Goal: Task Accomplishment & Management: Manage account settings

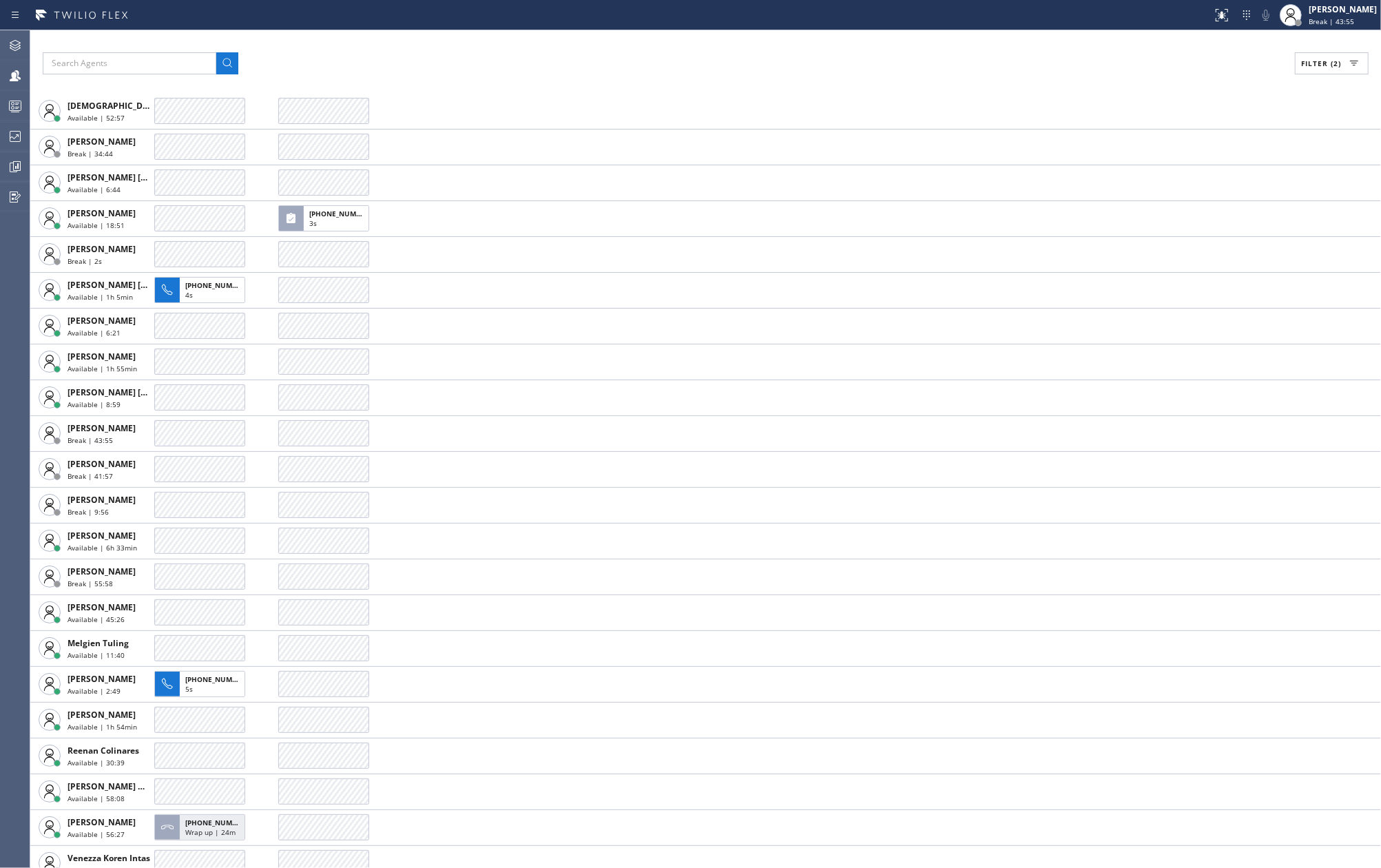
scroll to position [106, 0]
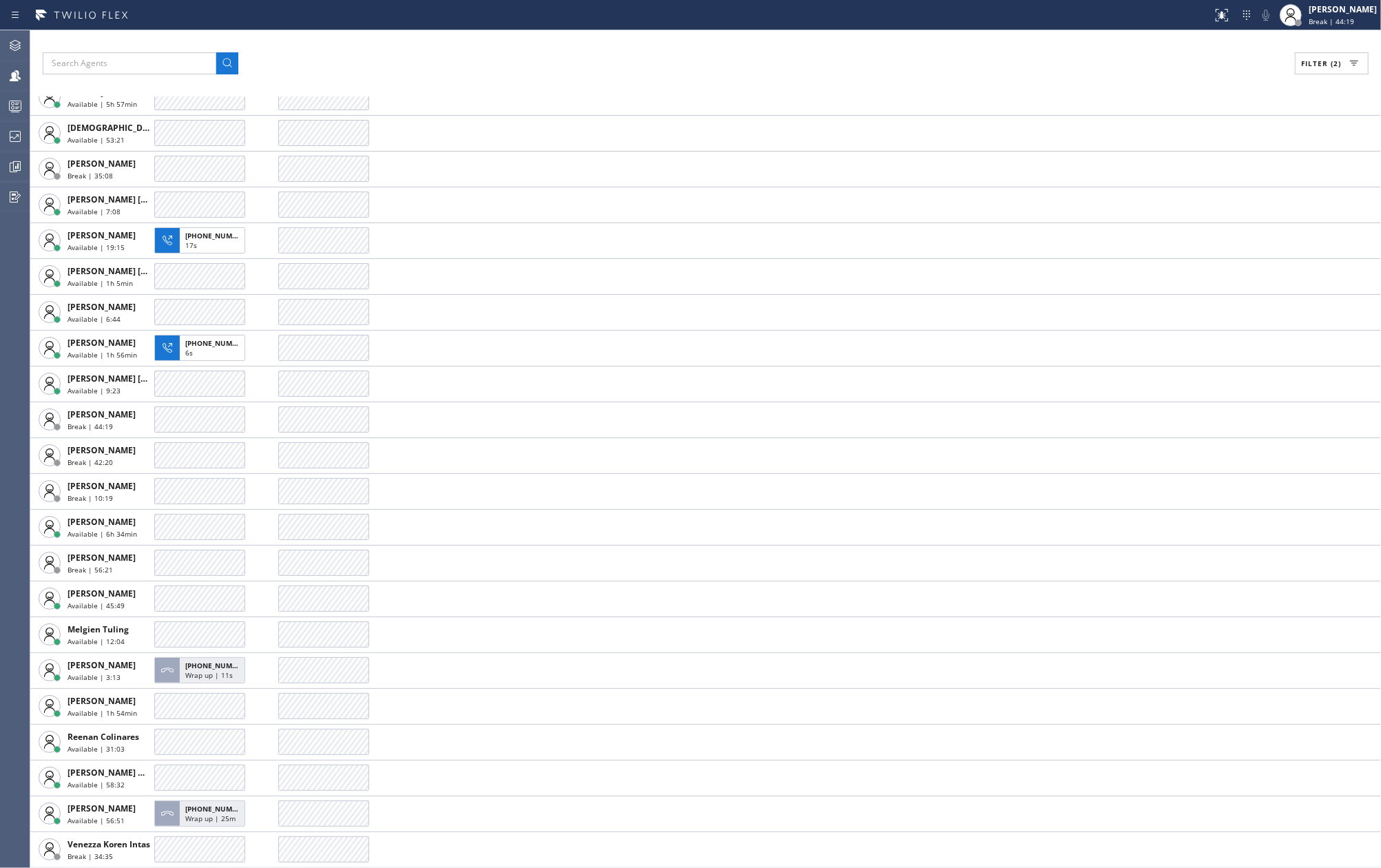
click at [511, 43] on div "Filter (2) AGENT CALLS OTHER TASKS [PERSON_NAME] Available | 2h 14min [PERSON_N…" at bounding box center [705, 448] width 1351 height 837
click at [1342, 12] on div "[PERSON_NAME]" at bounding box center [1342, 9] width 68 height 12
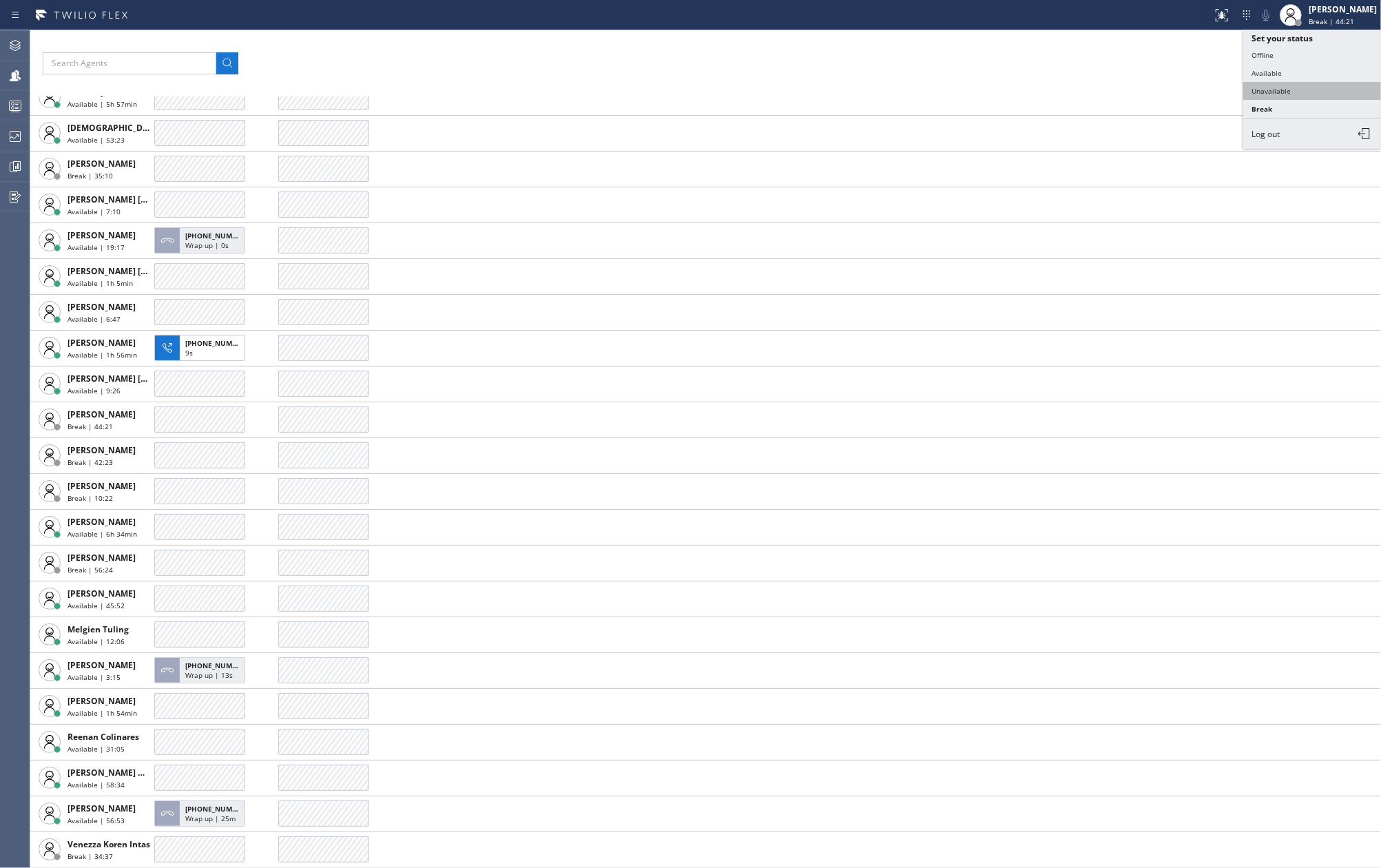
click at [1288, 91] on button "Unavailable" at bounding box center [1312, 90] width 137 height 18
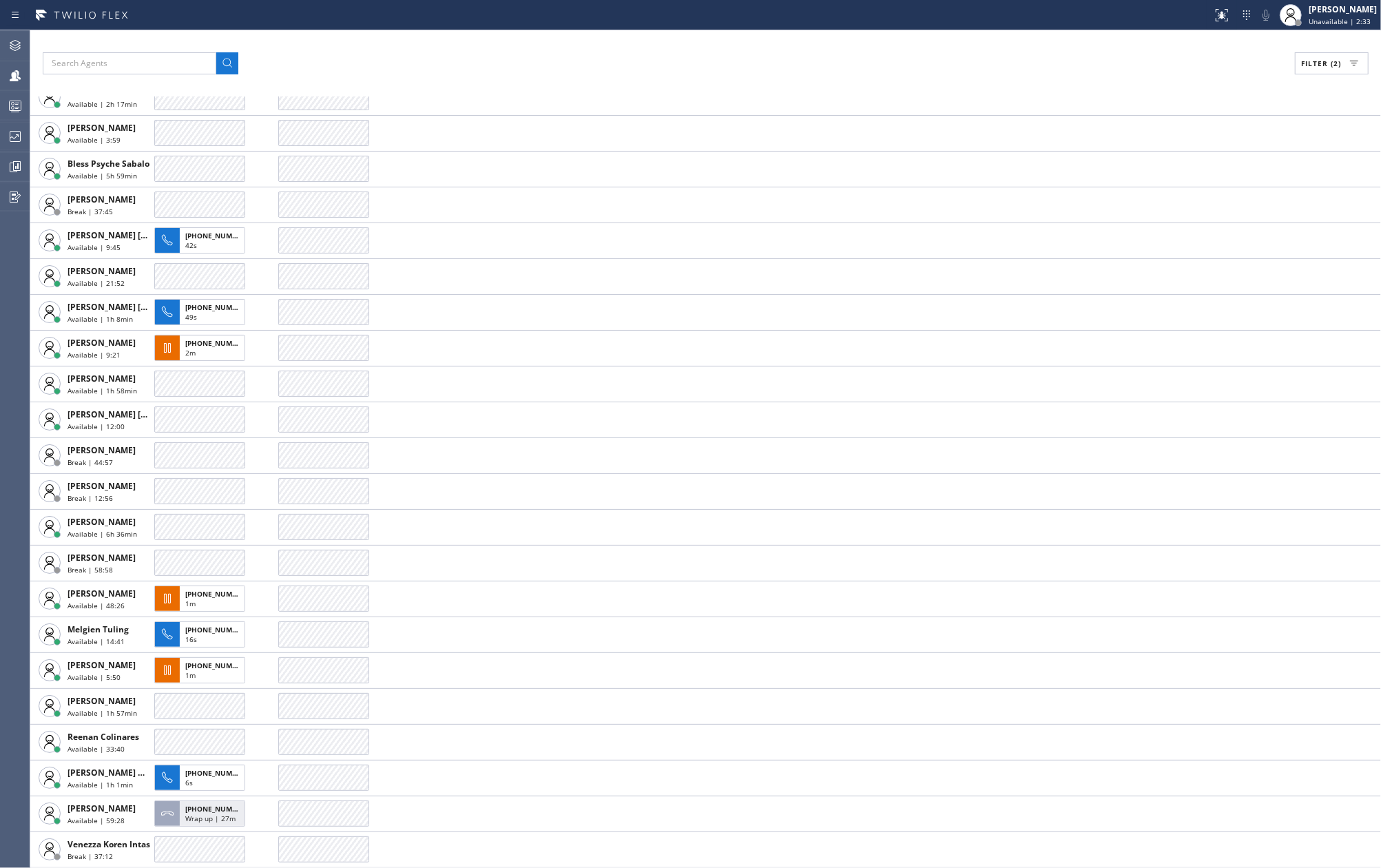
scroll to position [0, 0]
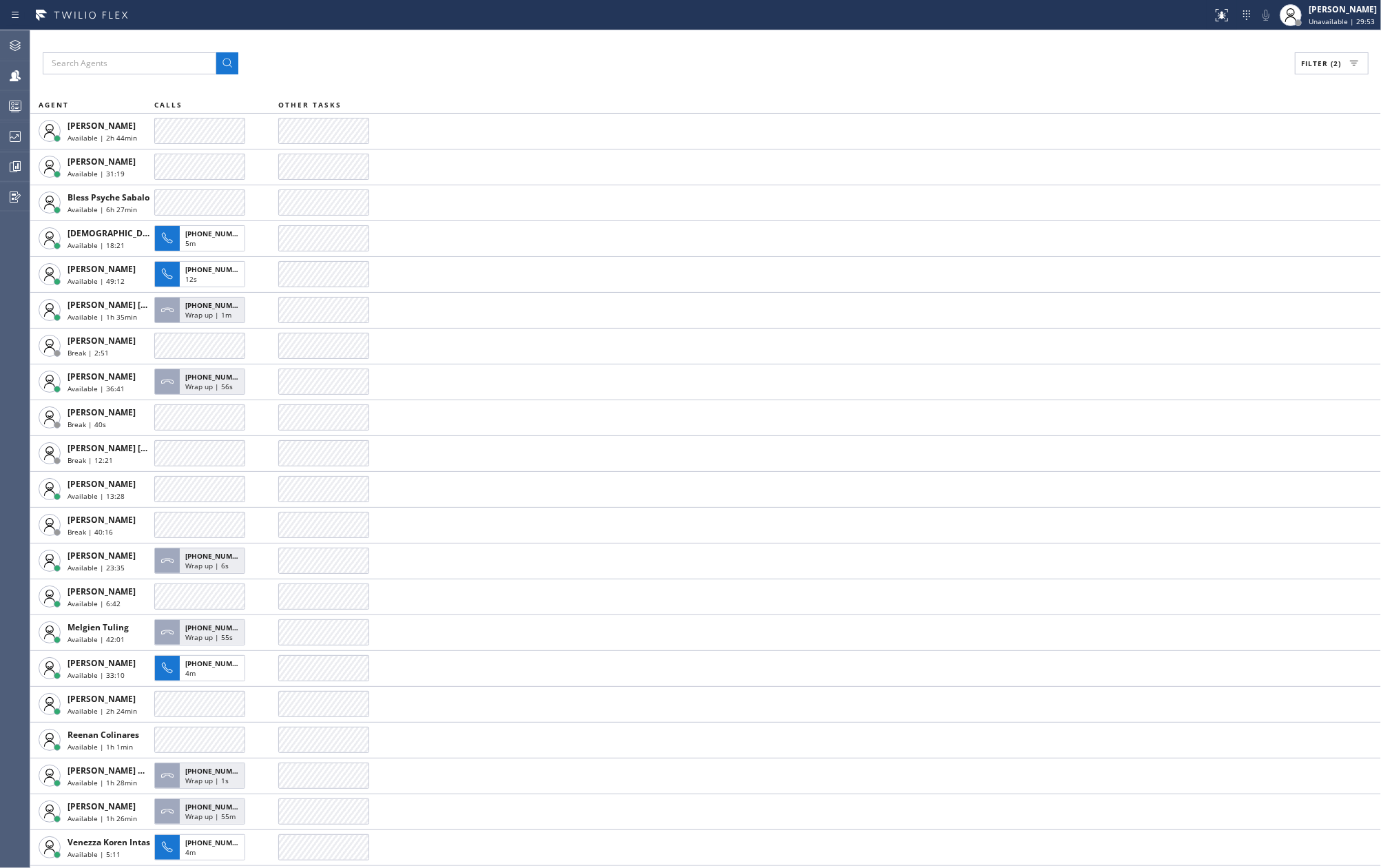
click at [409, 62] on div "Filter (2)" at bounding box center [706, 64] width 1326 height 22
click at [430, 64] on div "Filter (2)" at bounding box center [706, 64] width 1326 height 22
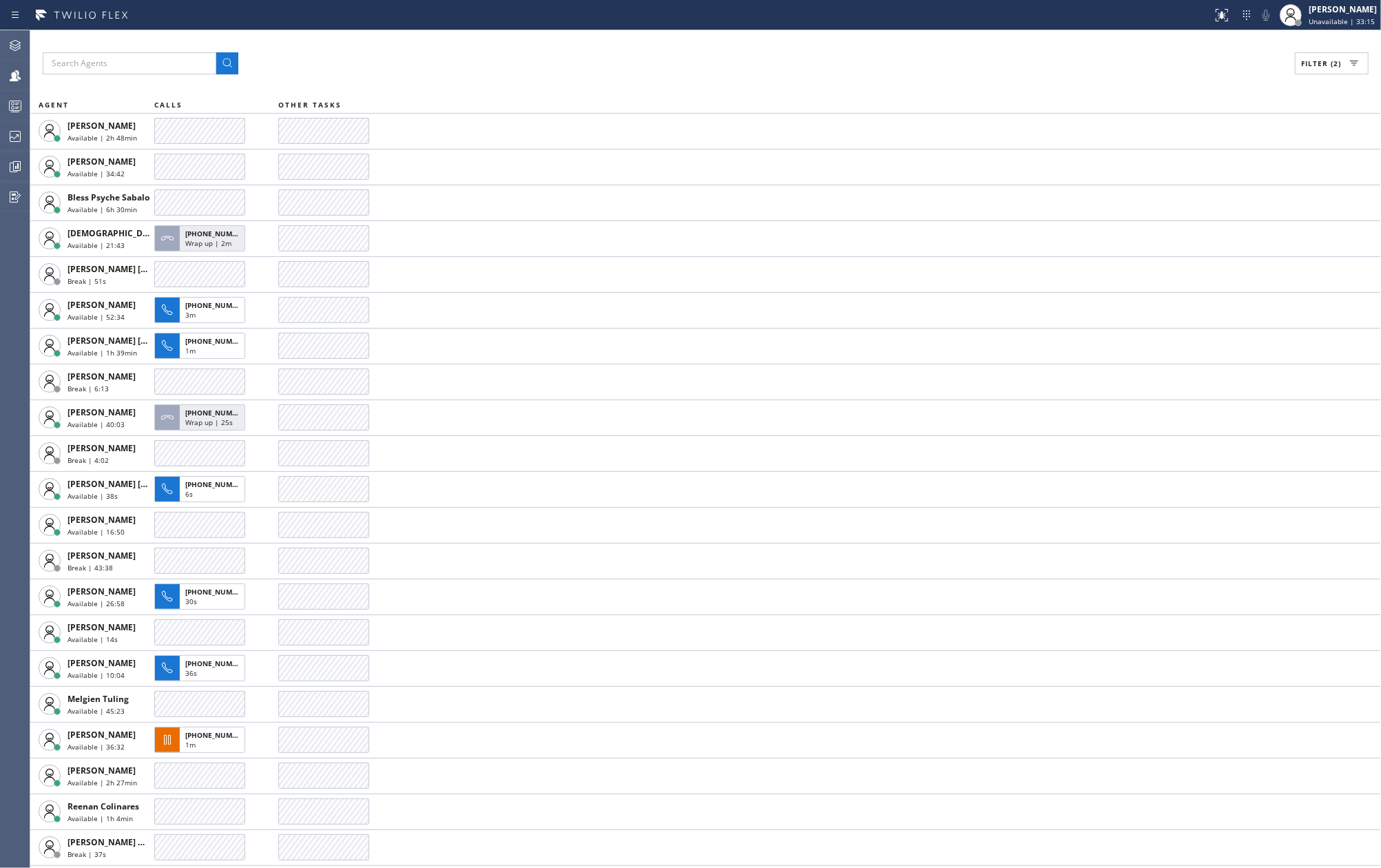
click at [764, 106] on th "OTHER TASKS" at bounding box center [830, 104] width 1103 height 16
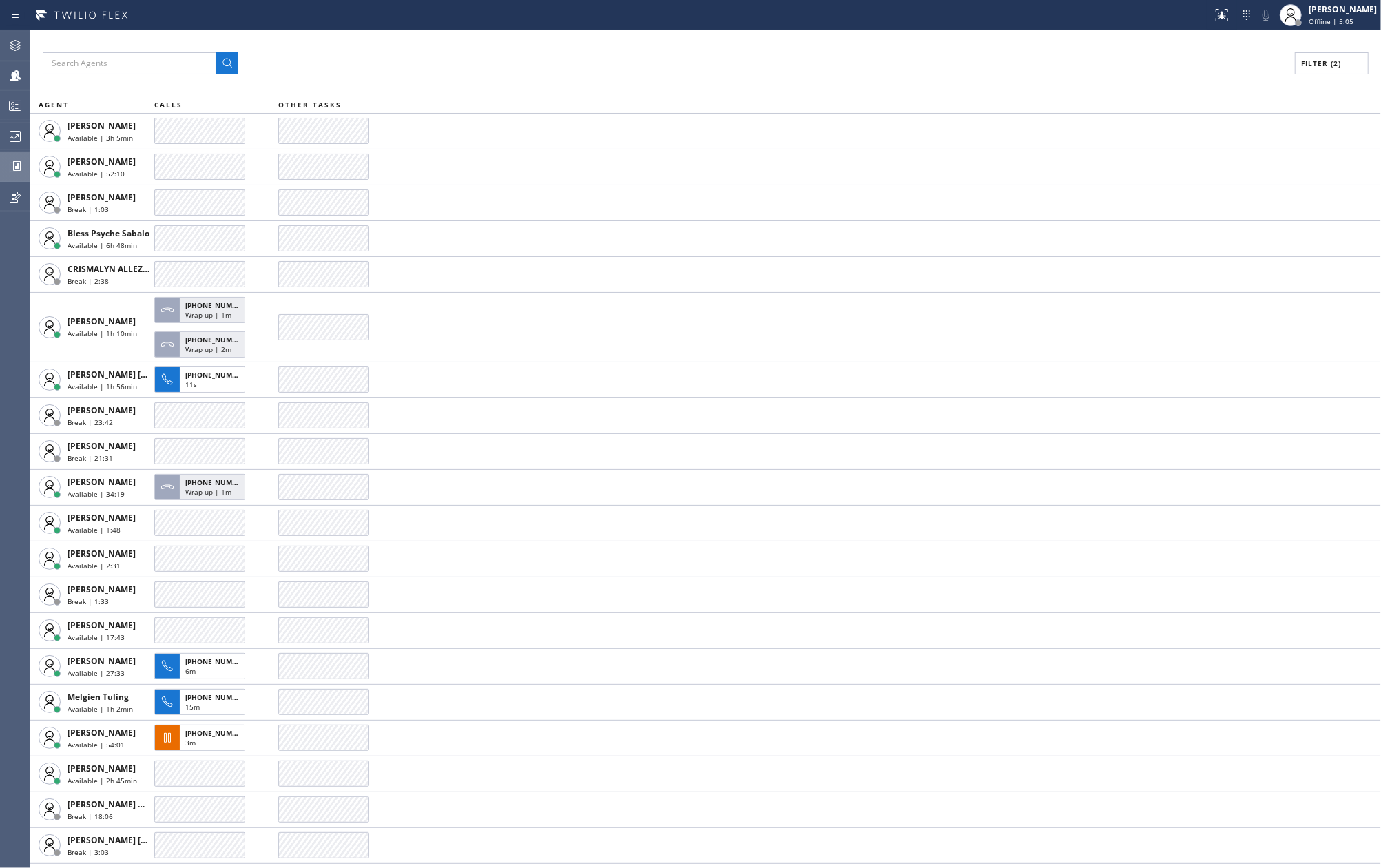
click at [7, 162] on icon at bounding box center [15, 166] width 16 height 16
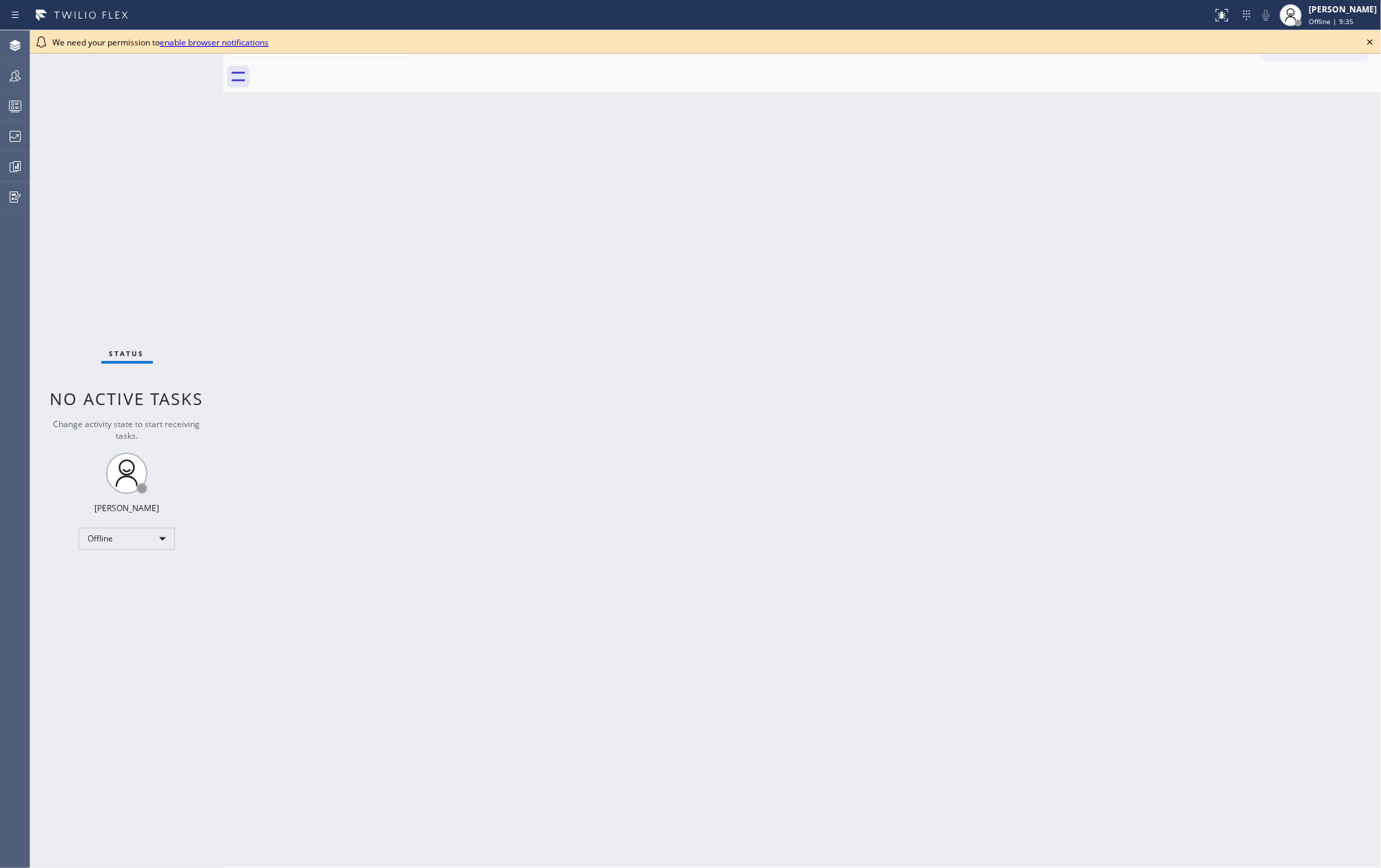
click at [1367, 43] on icon at bounding box center [1370, 41] width 16 height 16
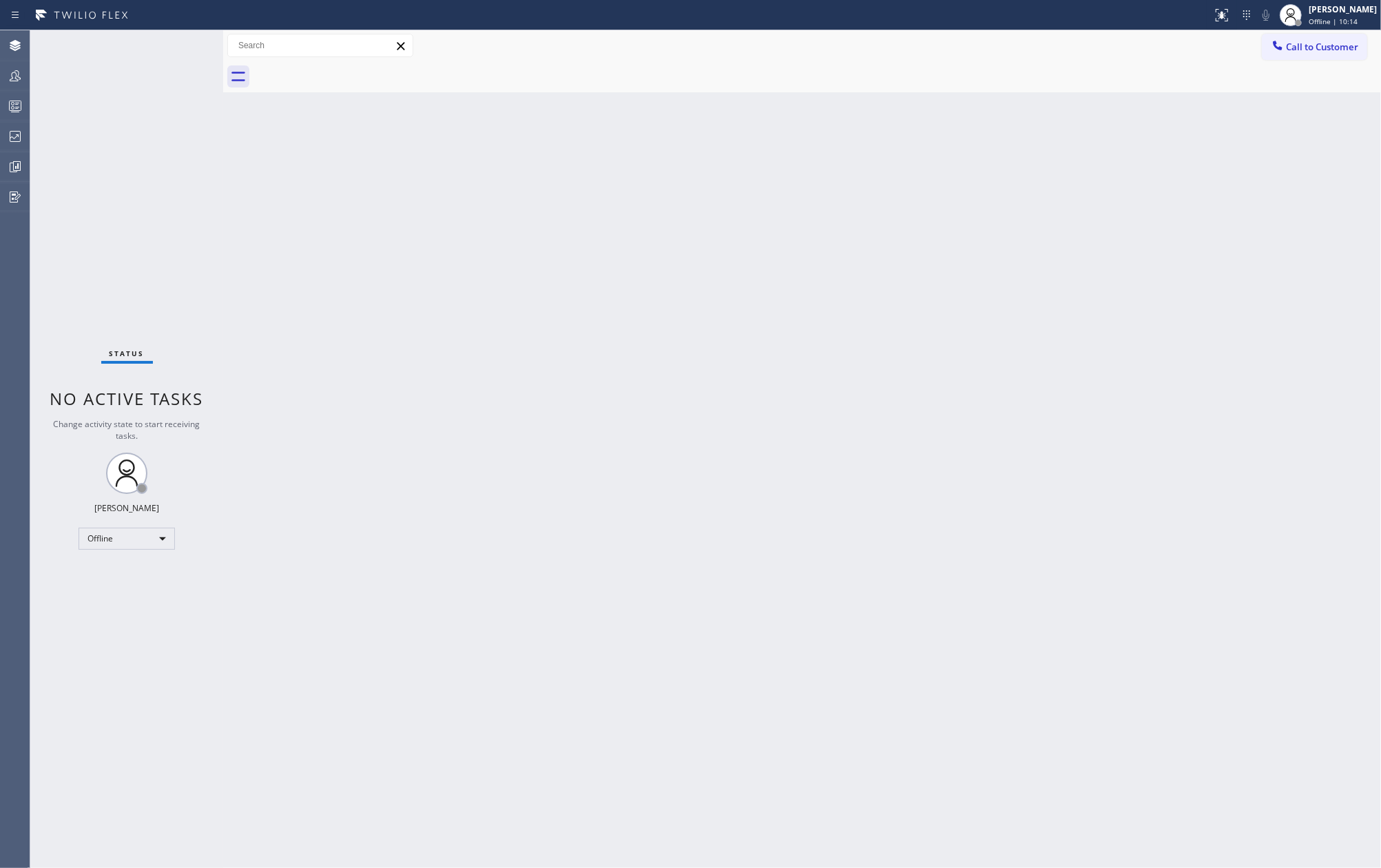
click at [256, 201] on div "Back to Dashboard Change Sender ID Customers Technicians Select a contact Outbo…" at bounding box center [802, 448] width 1158 height 837
click at [7, 106] on icon at bounding box center [15, 106] width 16 height 16
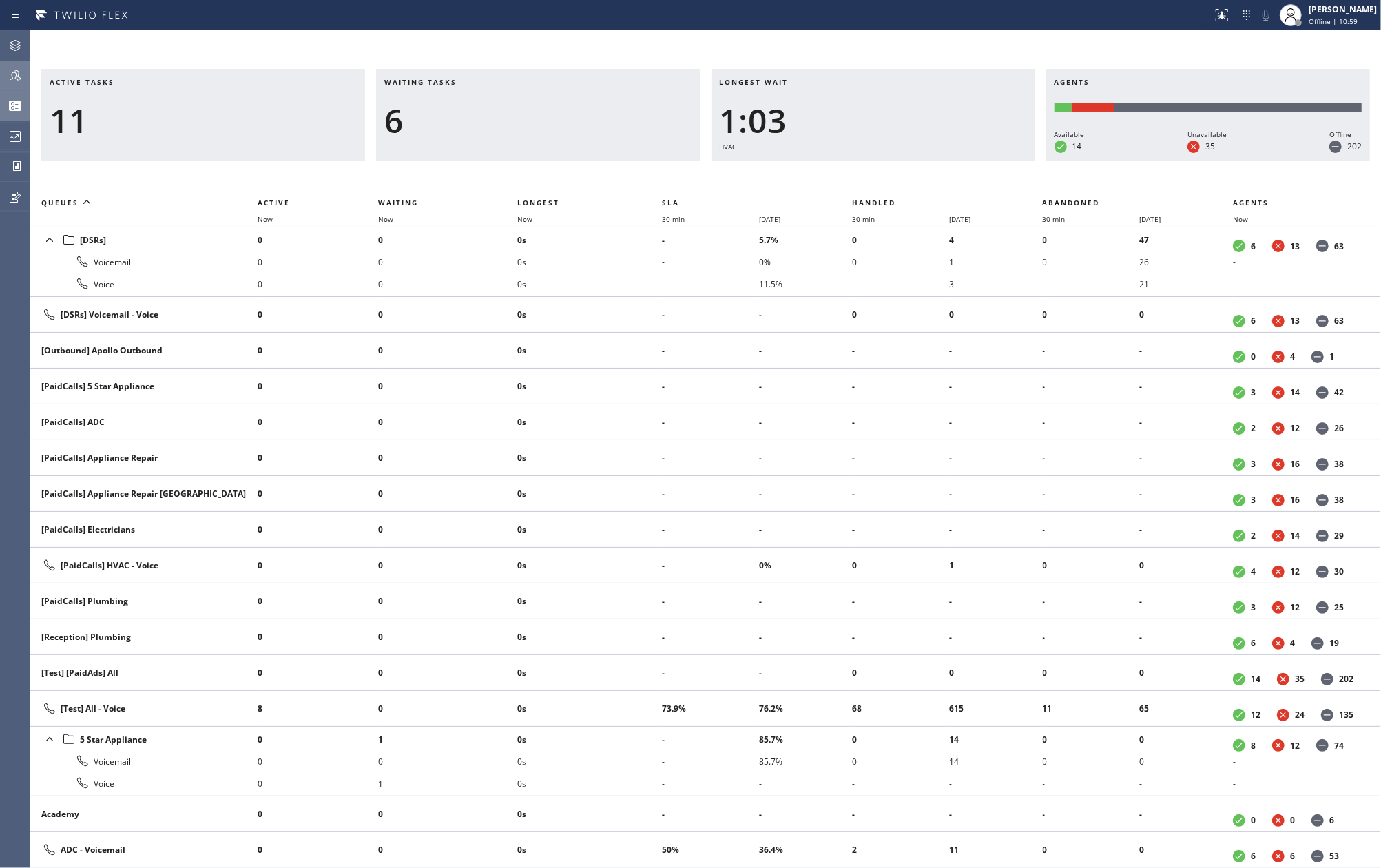
click at [5, 71] on div at bounding box center [15, 76] width 30 height 16
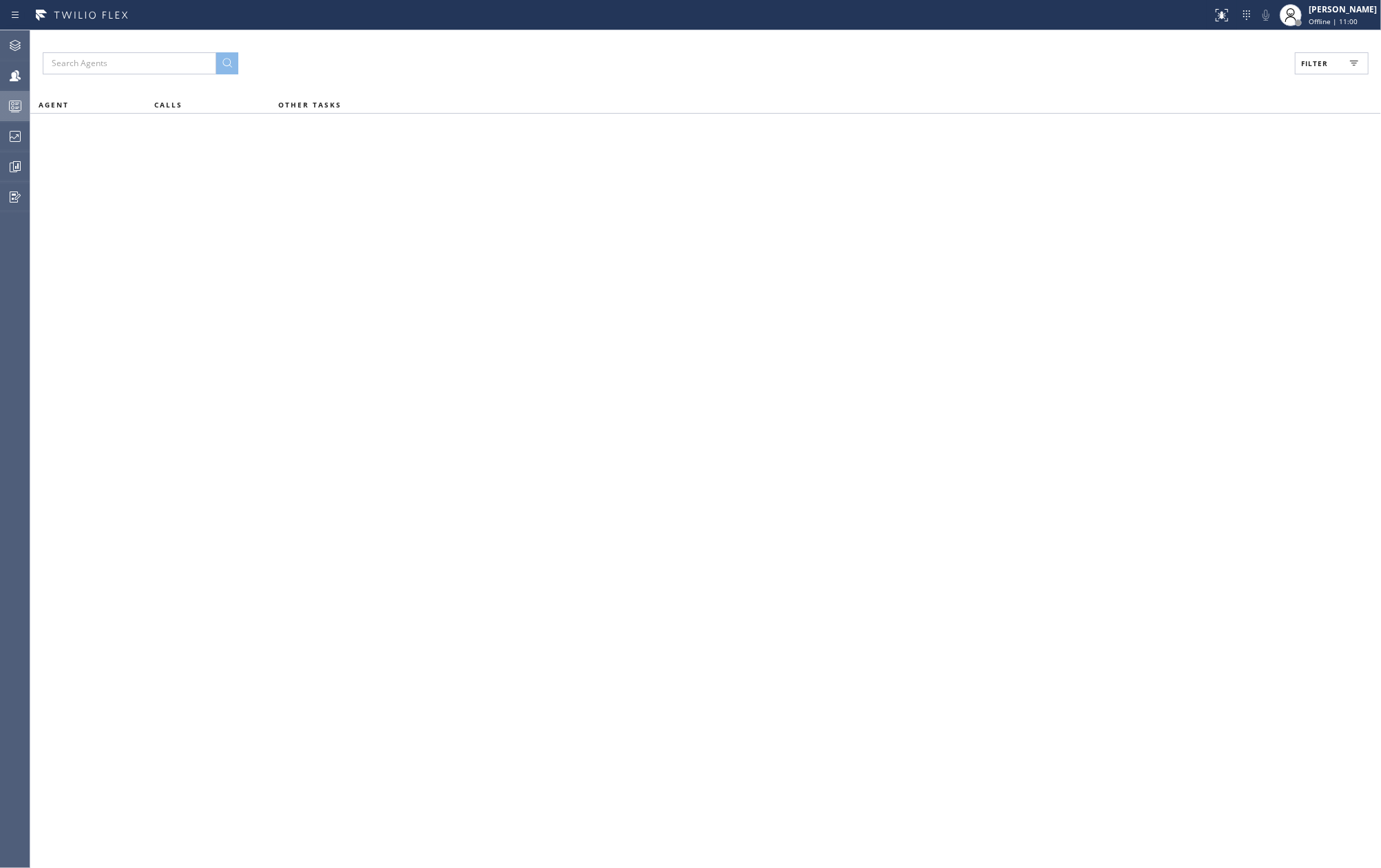
click at [5, 109] on div at bounding box center [15, 106] width 30 height 16
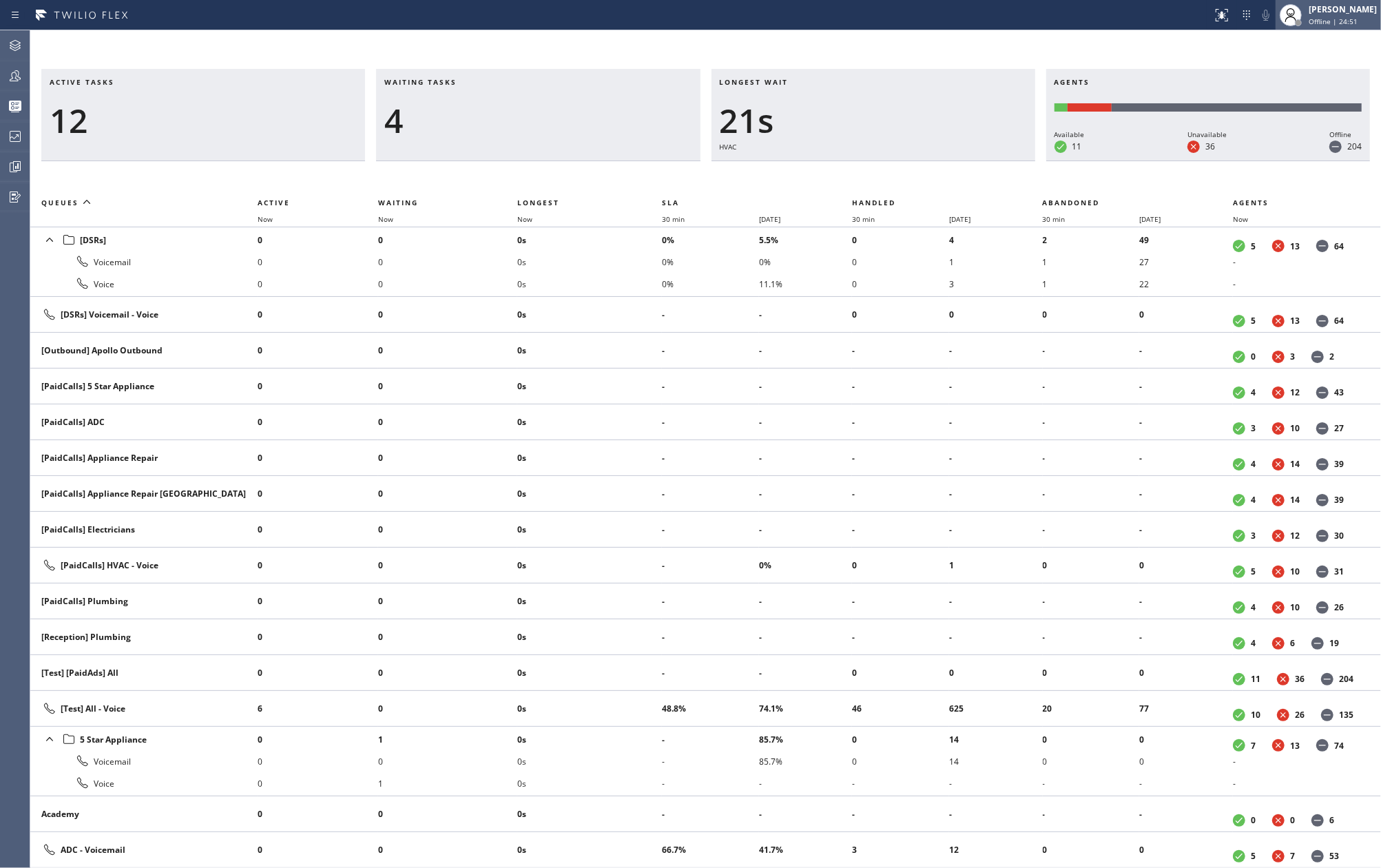
click at [1348, 18] on span "Offline | 24:51" at bounding box center [1333, 21] width 49 height 9
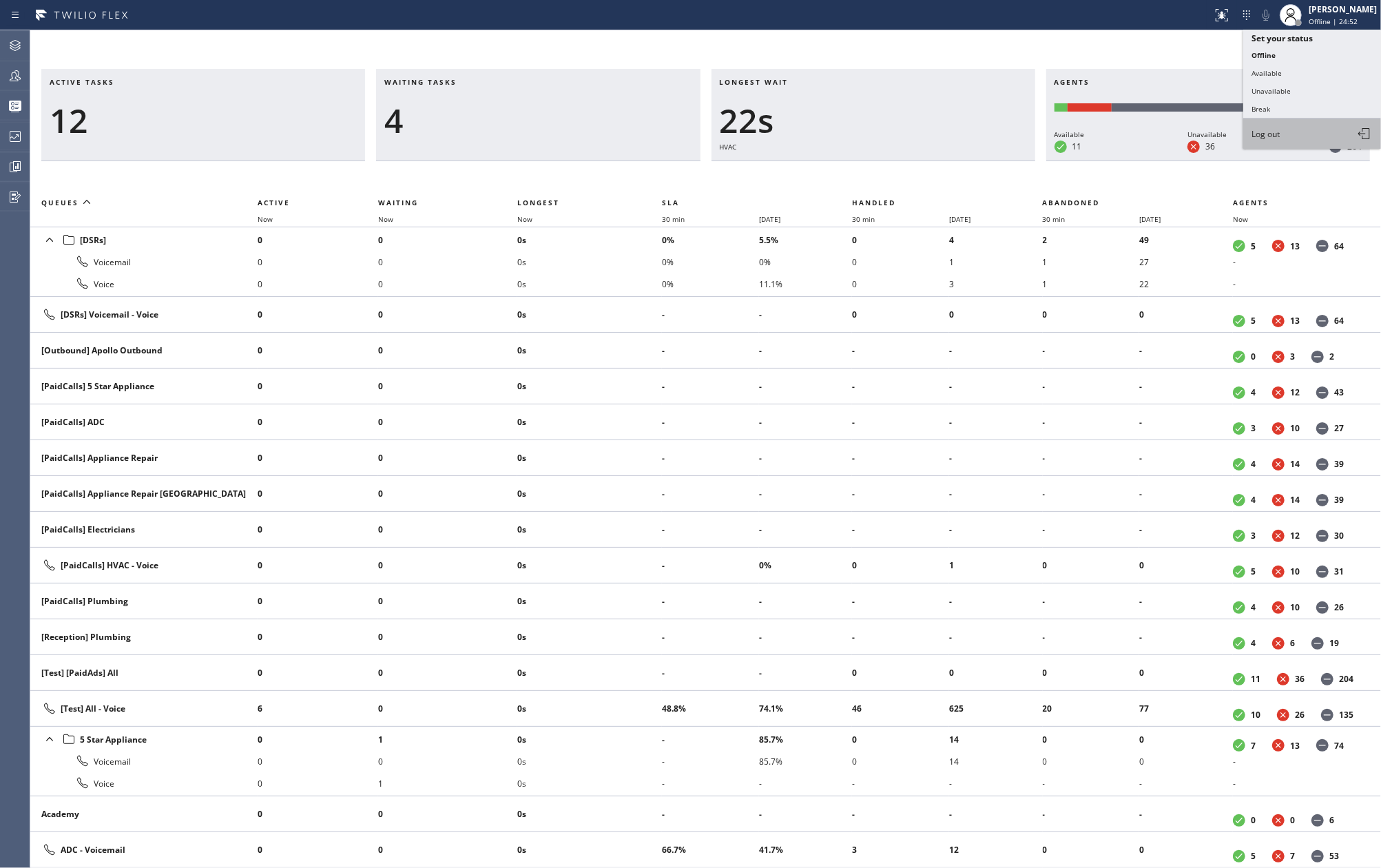
click at [1274, 132] on span "Log out" at bounding box center [1265, 134] width 28 height 12
